Goal: Check status

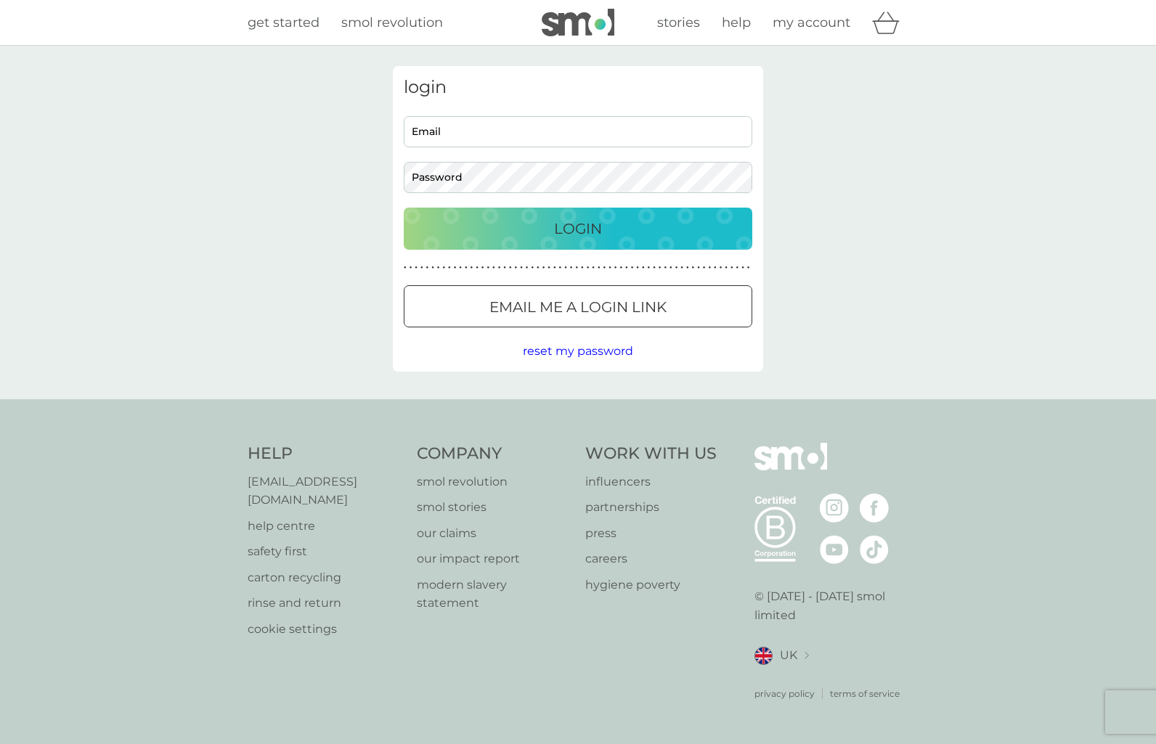
type input "lee.merces@talktalk.net"
click at [561, 236] on p "Login" at bounding box center [578, 228] width 48 height 23
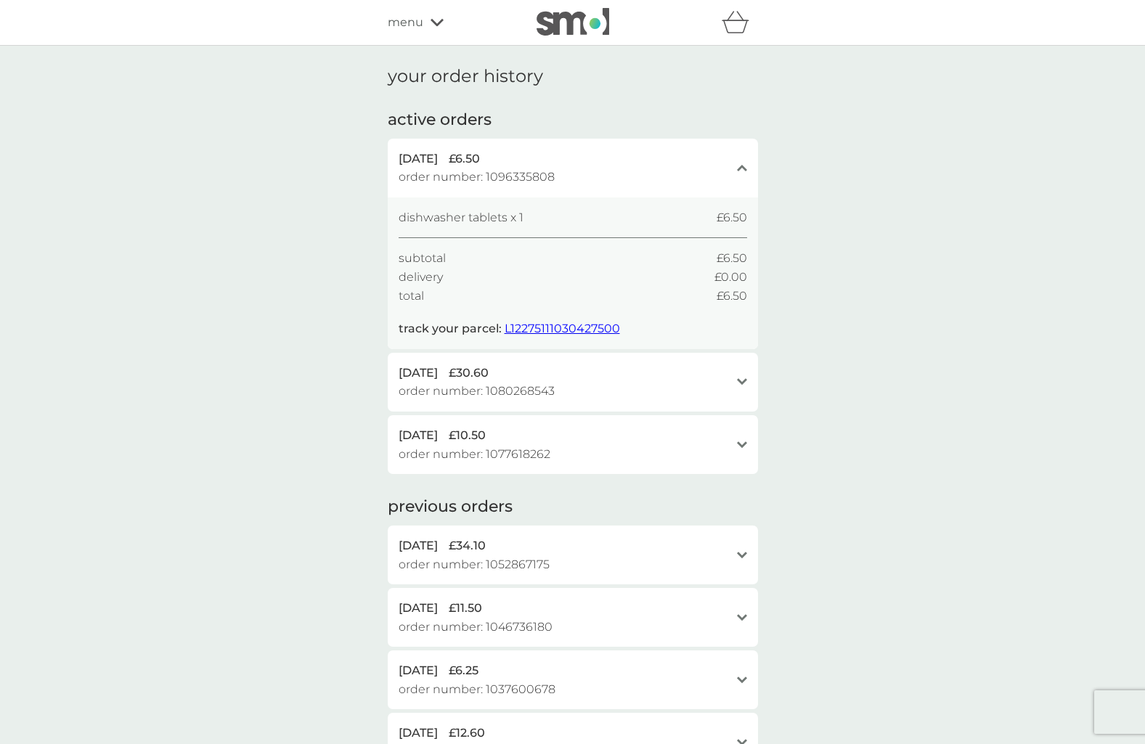
click at [575, 322] on span "L12275111030427500" at bounding box center [562, 329] width 115 height 14
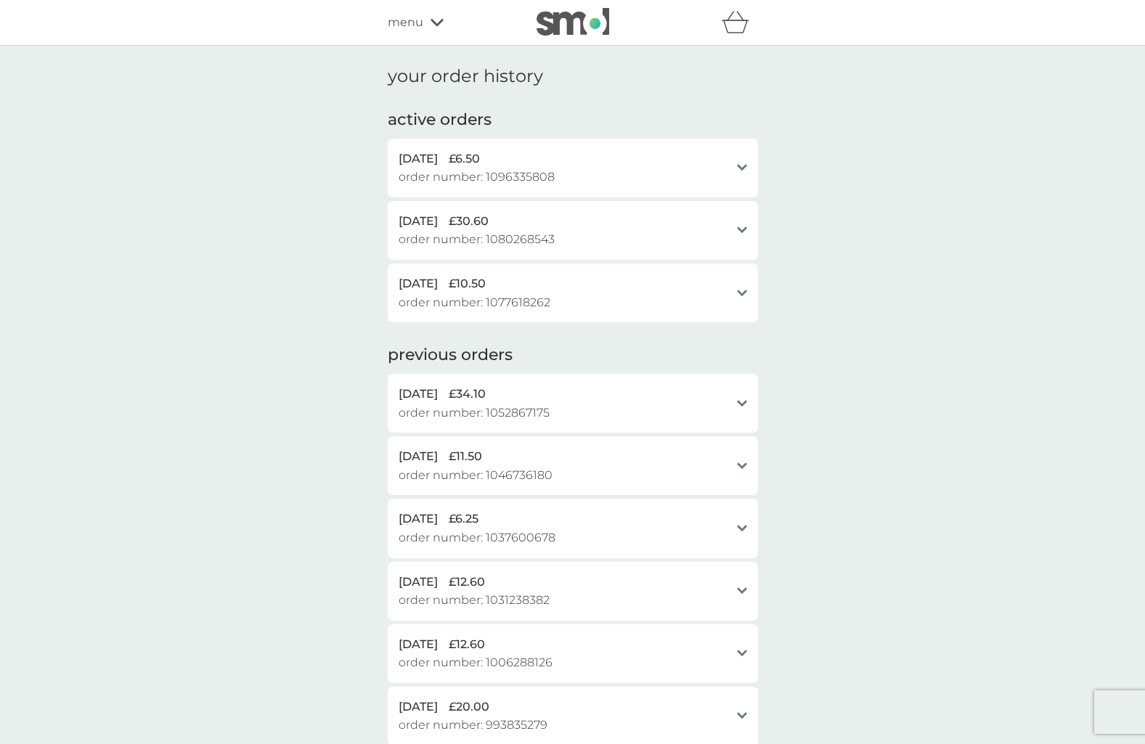
click at [746, 168] on icon "open" at bounding box center [742, 167] width 10 height 7
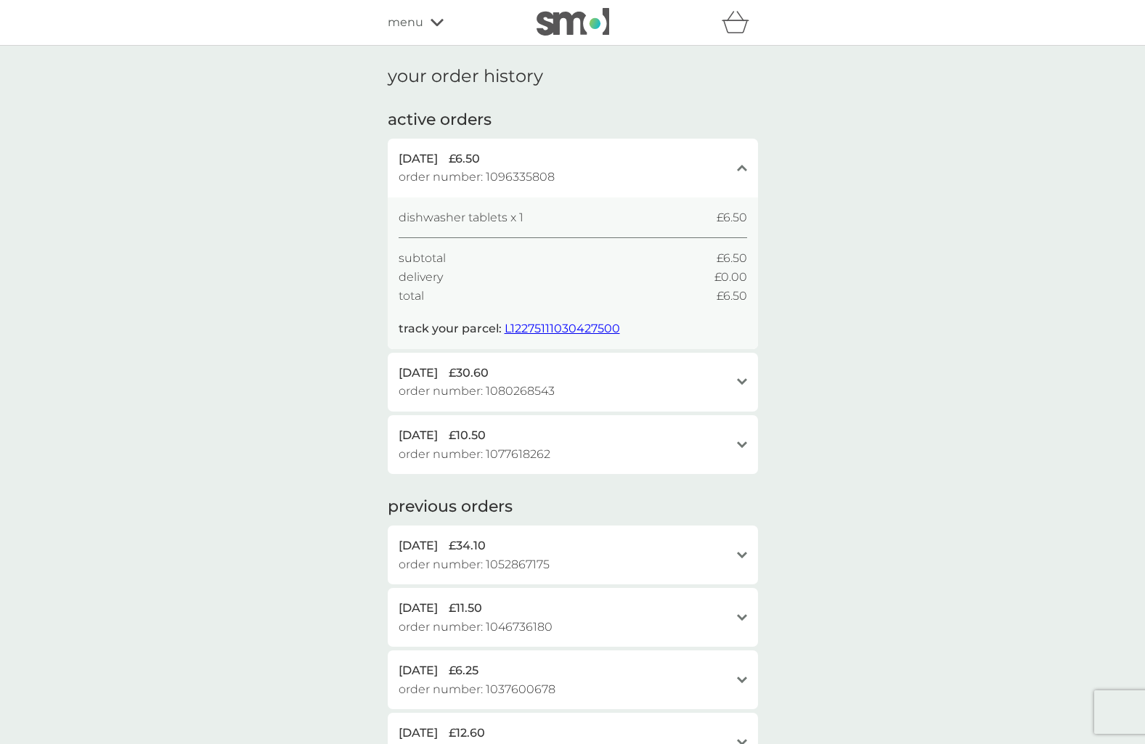
click at [852, 124] on div "your order history active orders [DATE] £6.50 order number: 1096335808 close di…" at bounding box center [572, 539] width 1145 height 986
click at [741, 166] on icon "close" at bounding box center [742, 167] width 10 height 7
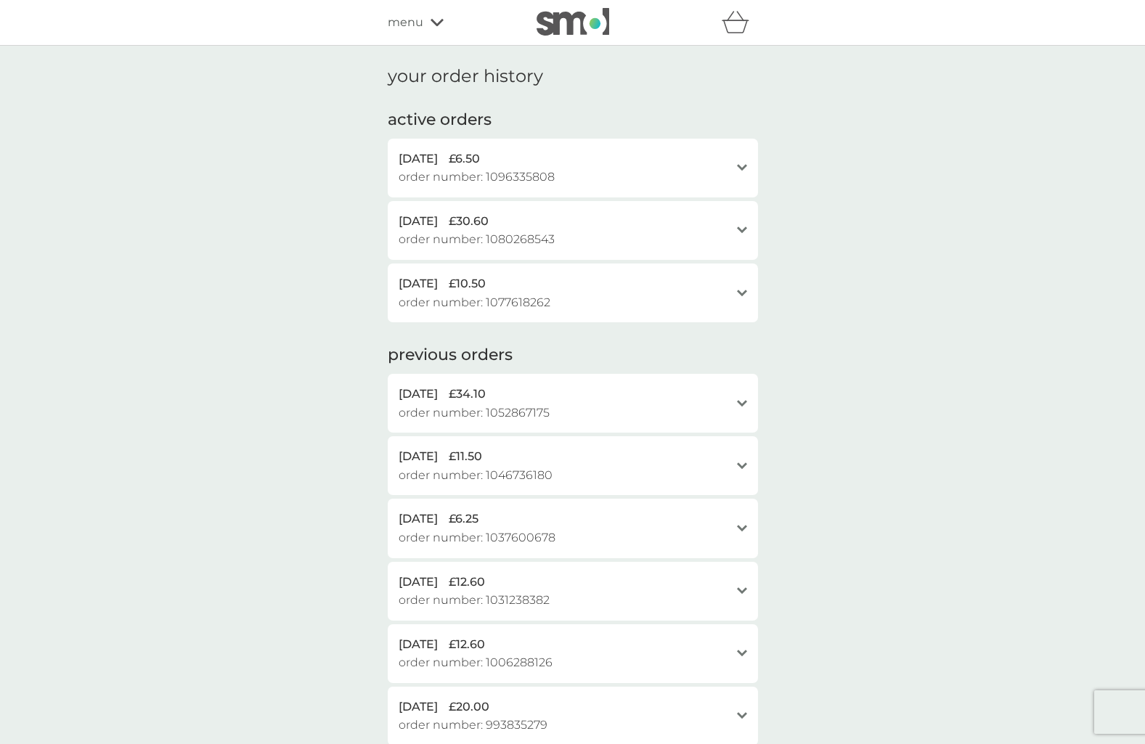
click at [432, 21] on icon at bounding box center [437, 22] width 13 height 7
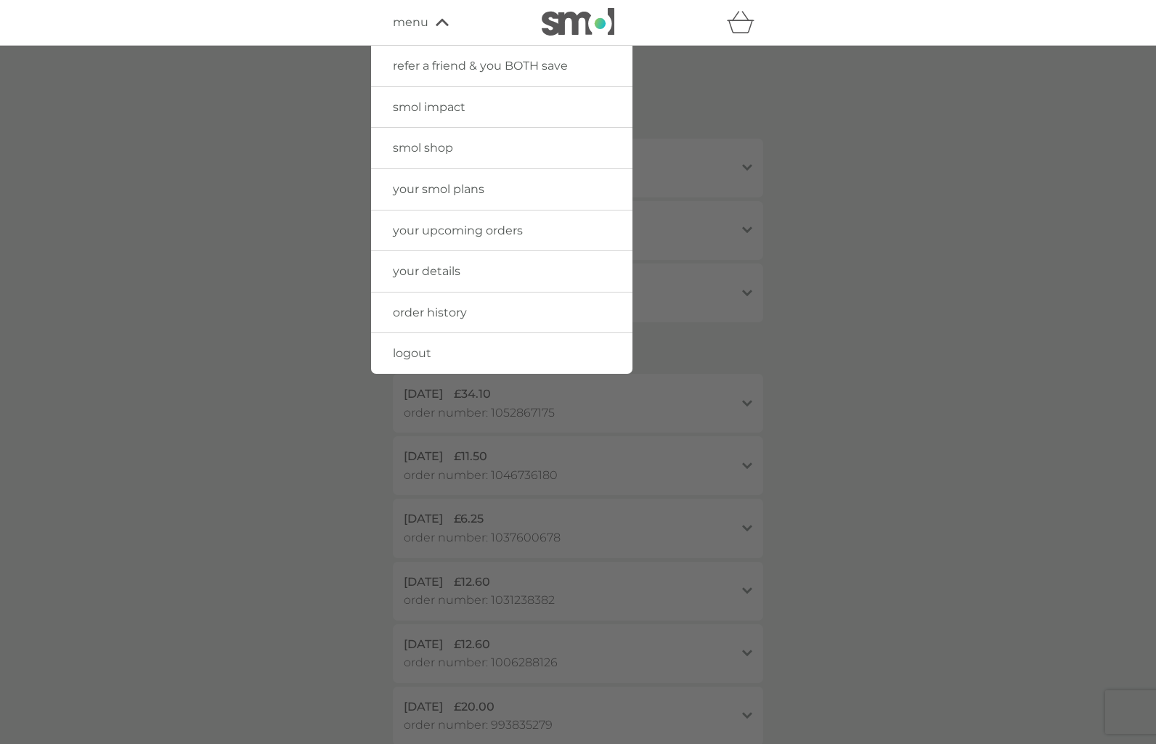
click at [802, 160] on div at bounding box center [578, 418] width 1156 height 744
